Goal: Navigation & Orientation: Find specific page/section

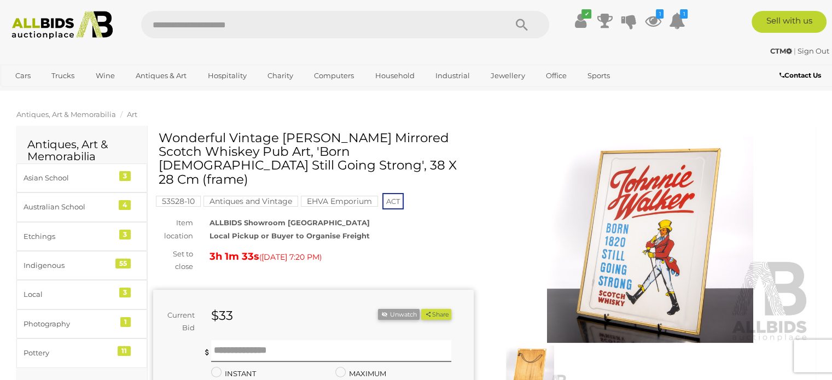
click at [72, 113] on span "Antiques, Art & Memorabilia" at bounding box center [66, 114] width 100 height 9
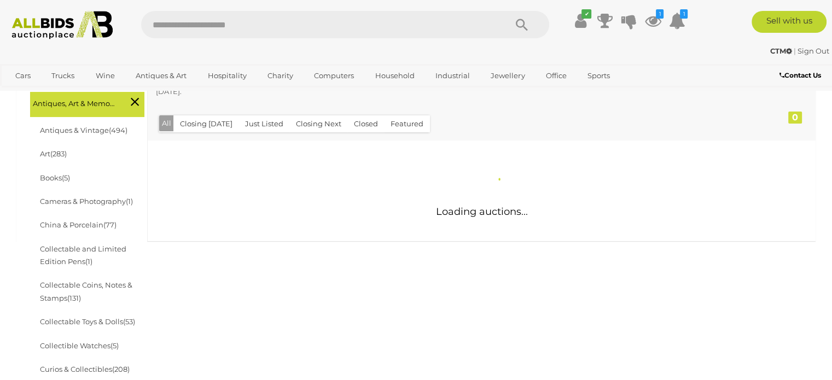
scroll to position [219, 0]
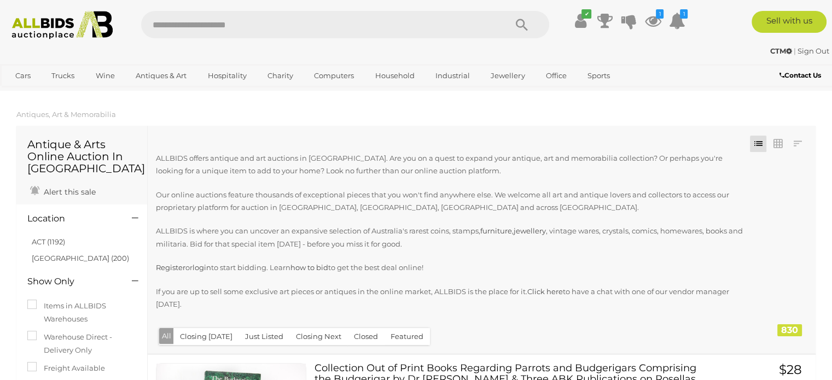
click at [75, 20] on img at bounding box center [62, 25] width 113 height 28
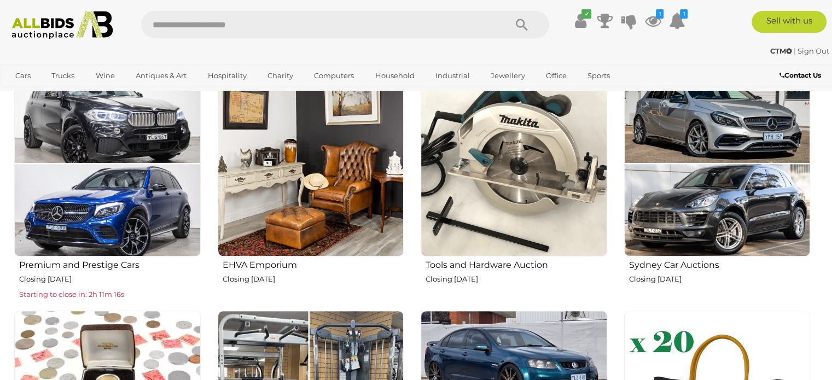
scroll to position [438, 0]
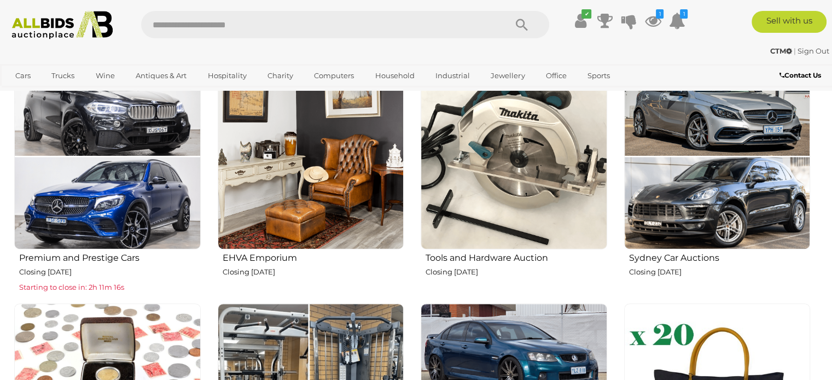
click at [301, 172] on img at bounding box center [311, 156] width 187 height 187
